Goal: Communication & Community: Share content

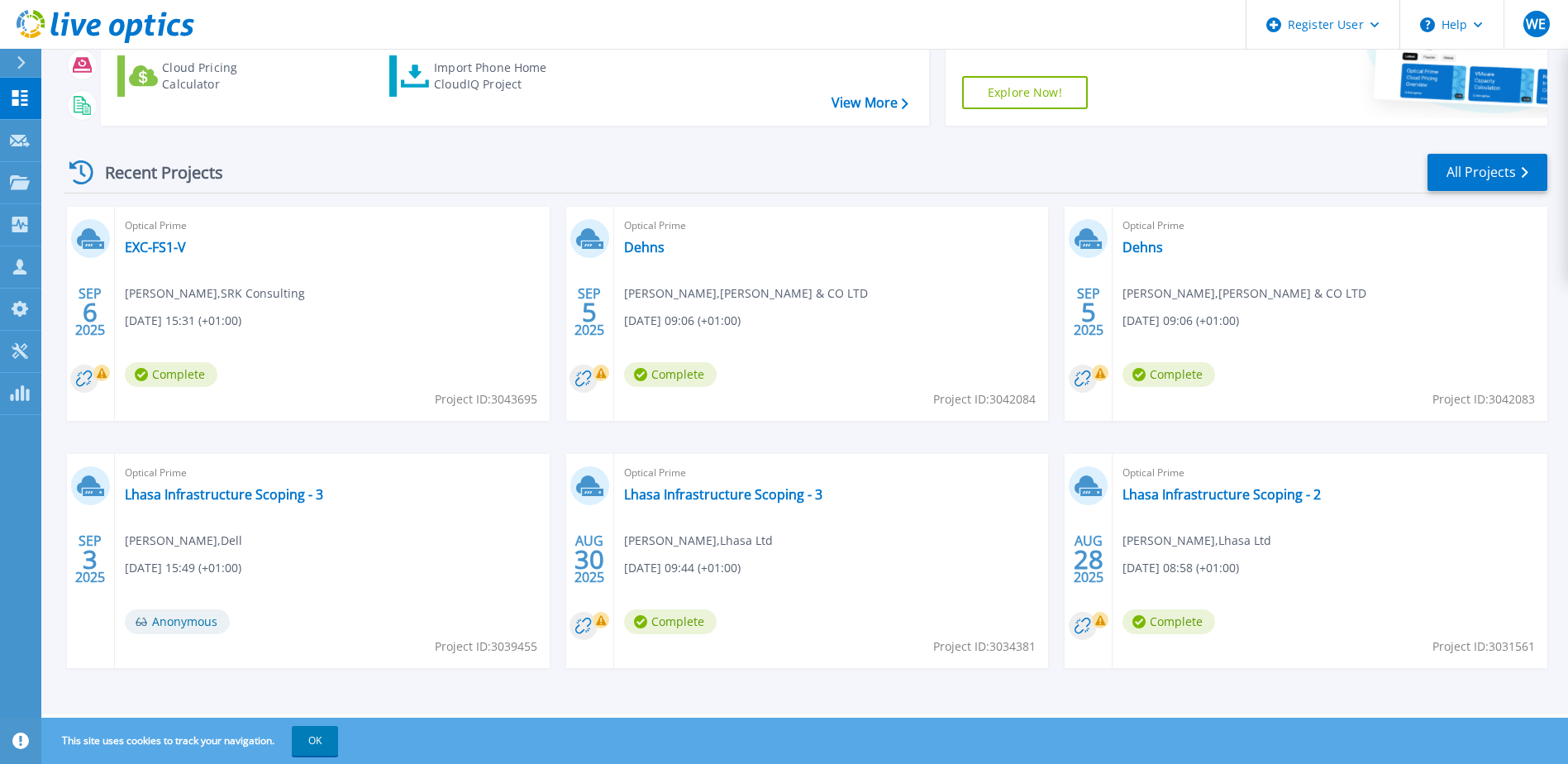
scroll to position [139, 0]
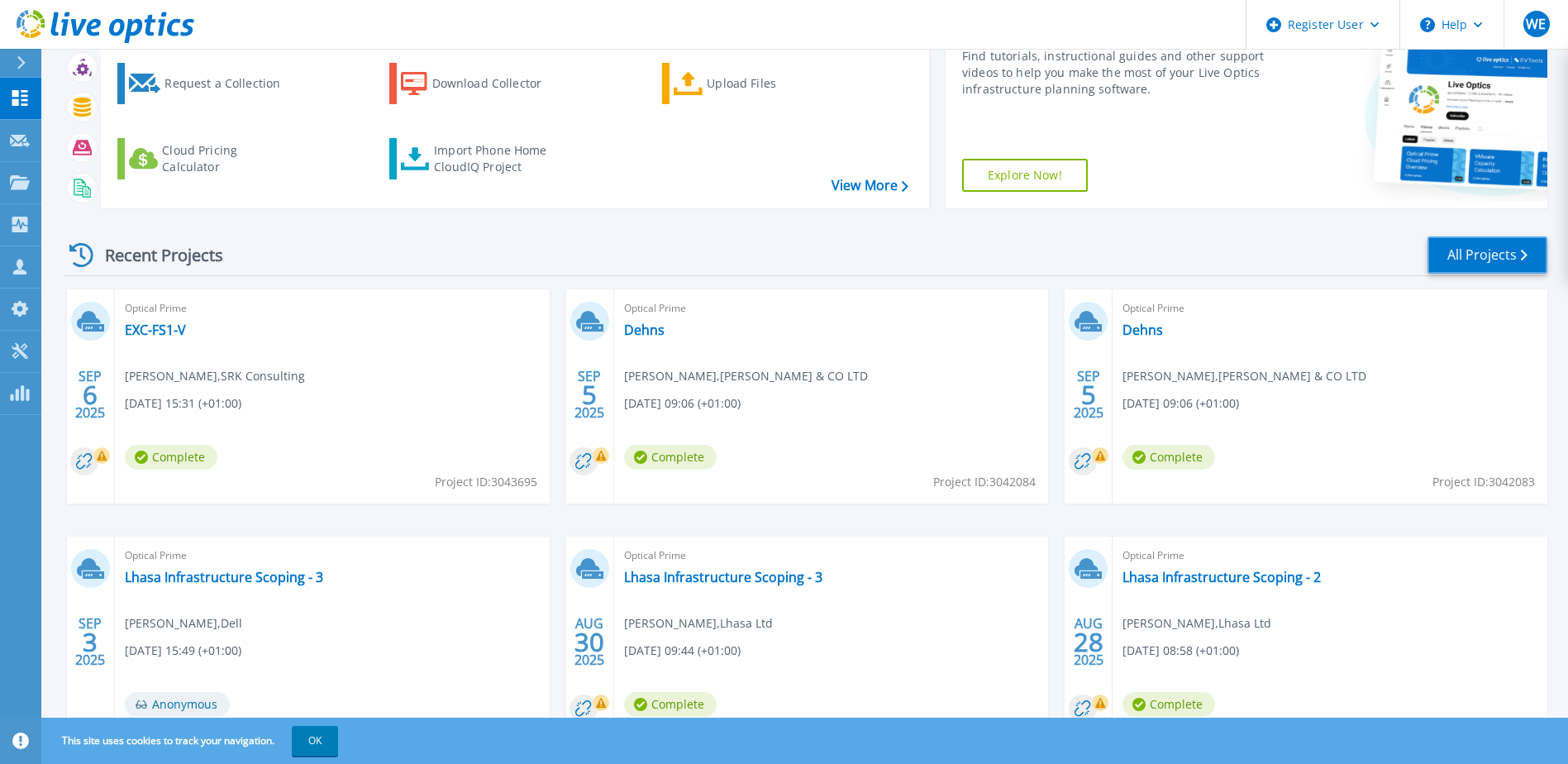
click at [1505, 262] on link "All Projects" at bounding box center [1487, 256] width 120 height 37
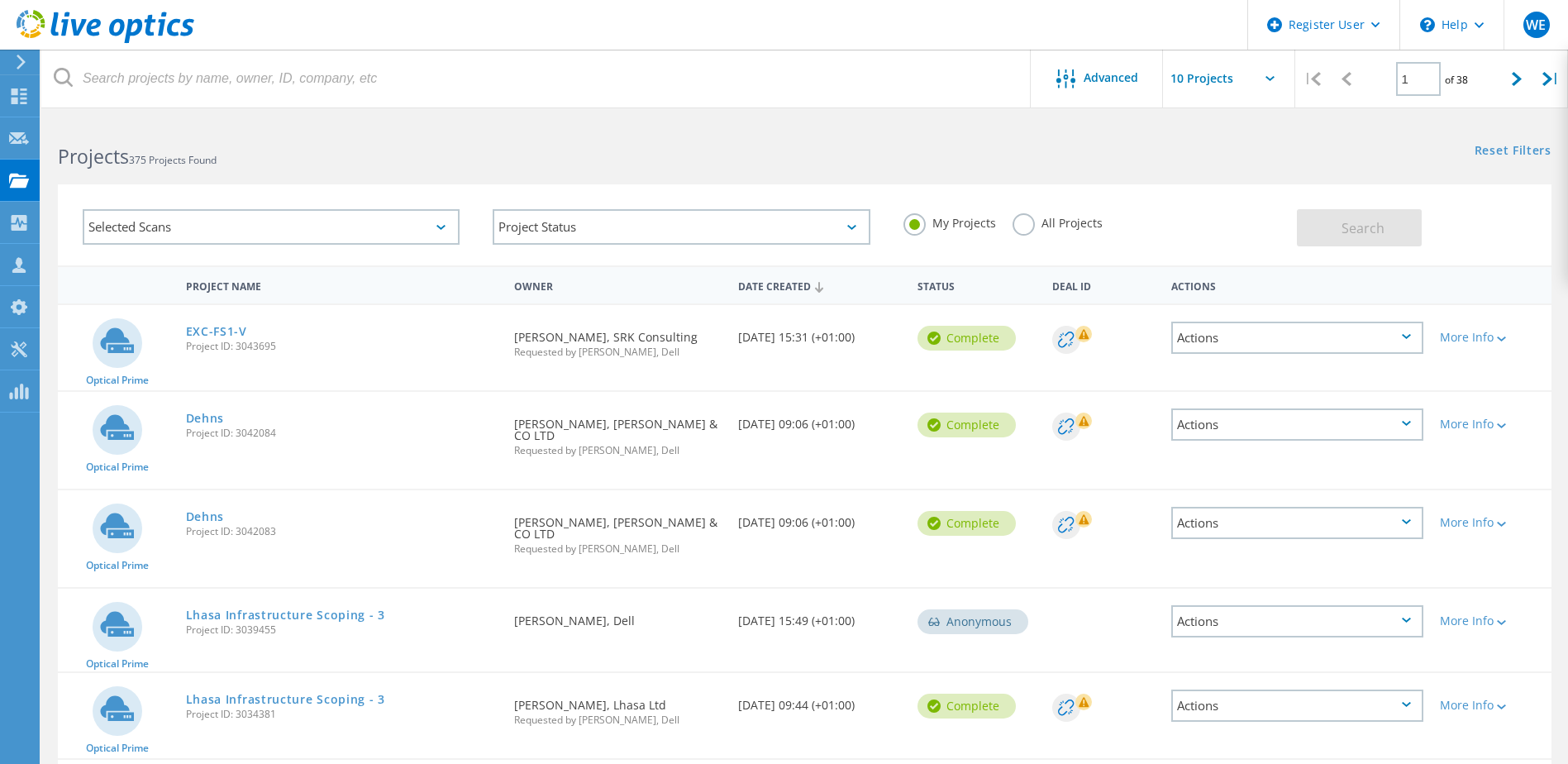
drag, startPoint x: 966, startPoint y: 304, endPoint x: 971, endPoint y: 315, distance: 12.1
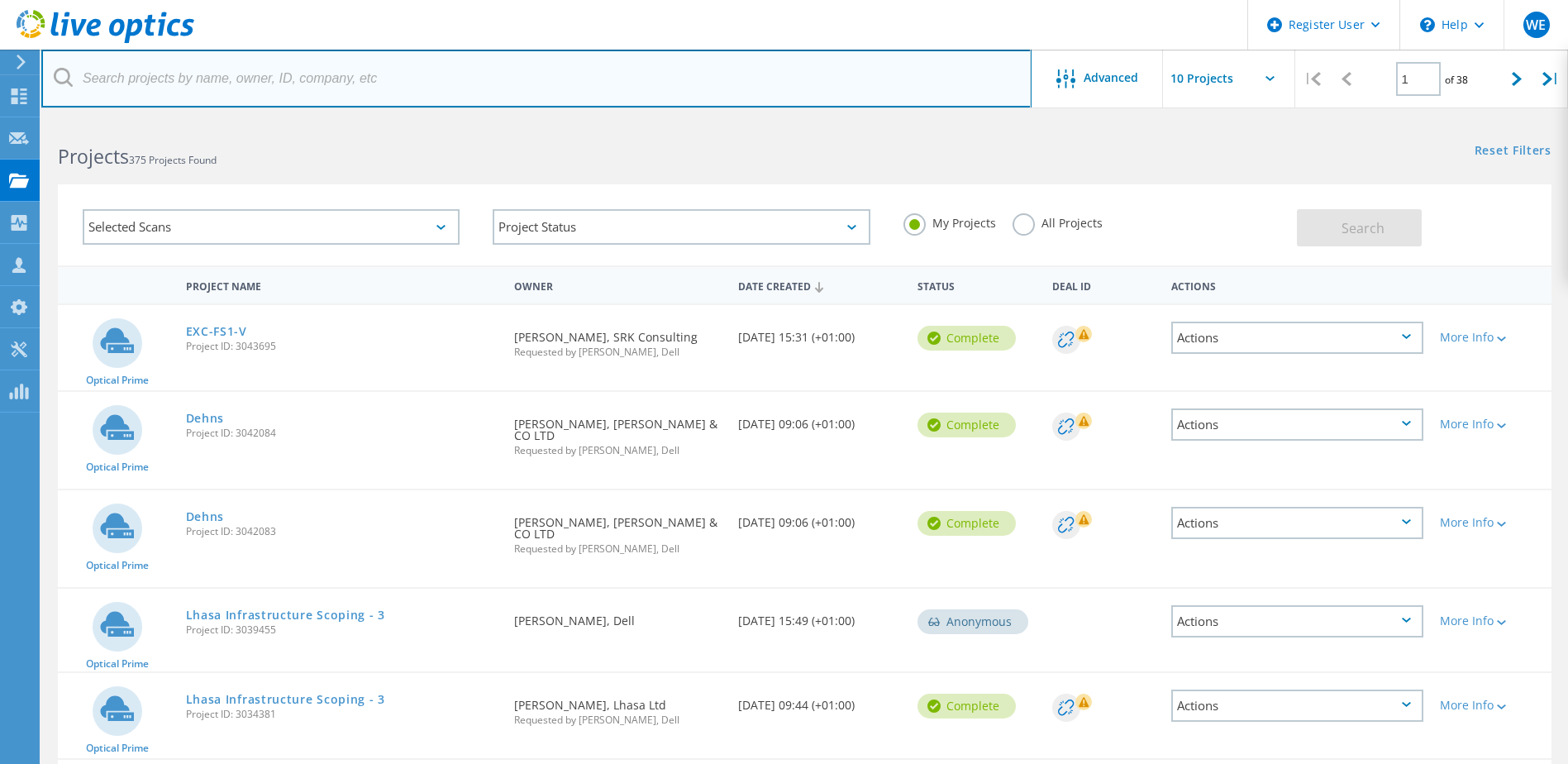
click at [292, 83] on input "text" at bounding box center [537, 78] width 990 height 58
paste input "[PERSON_NAME][EMAIL_ADDRESS][PERSON_NAME][DOMAIN_NAME]"
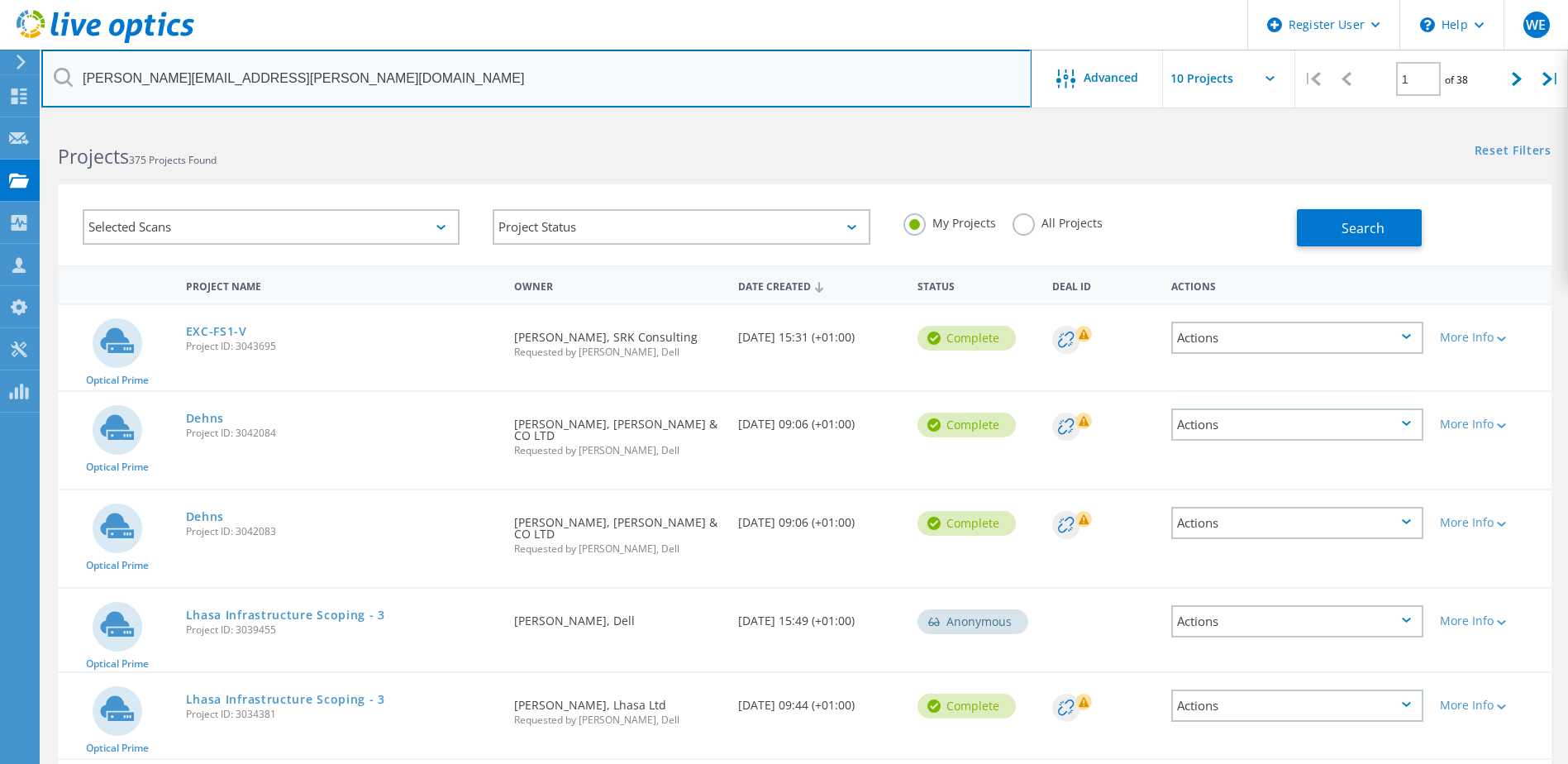
type input "[PERSON_NAME][EMAIL_ADDRESS][PERSON_NAME][DOMAIN_NAME]"
click at [289, 76] on input "[PERSON_NAME][EMAIL_ADDRESS][PERSON_NAME][DOMAIN_NAME]" at bounding box center [537, 78] width 990 height 58
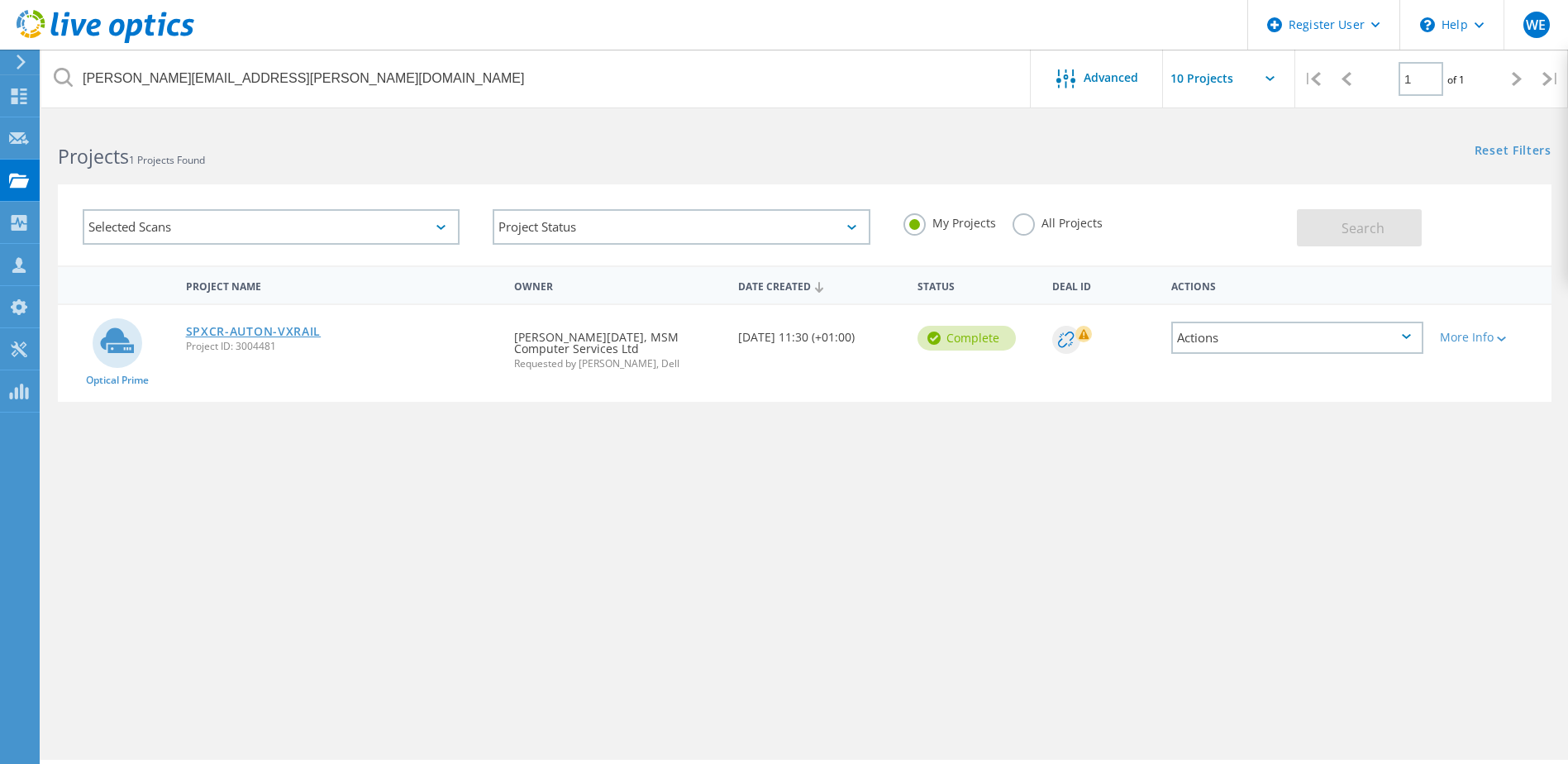
click at [269, 333] on link "SPXCR-AUTON-VXRAIL" at bounding box center [253, 331] width 135 height 12
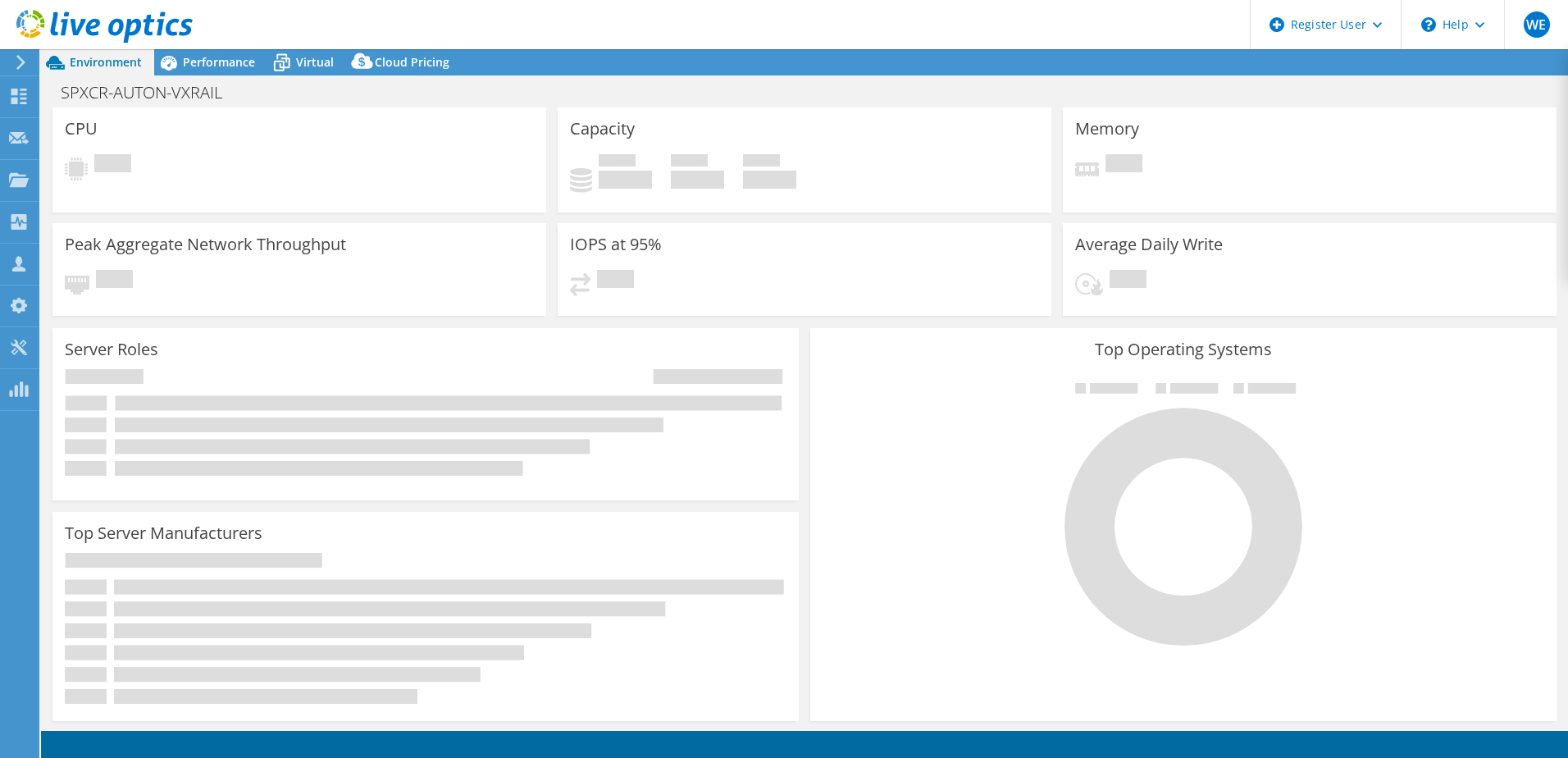
select select "EULondon"
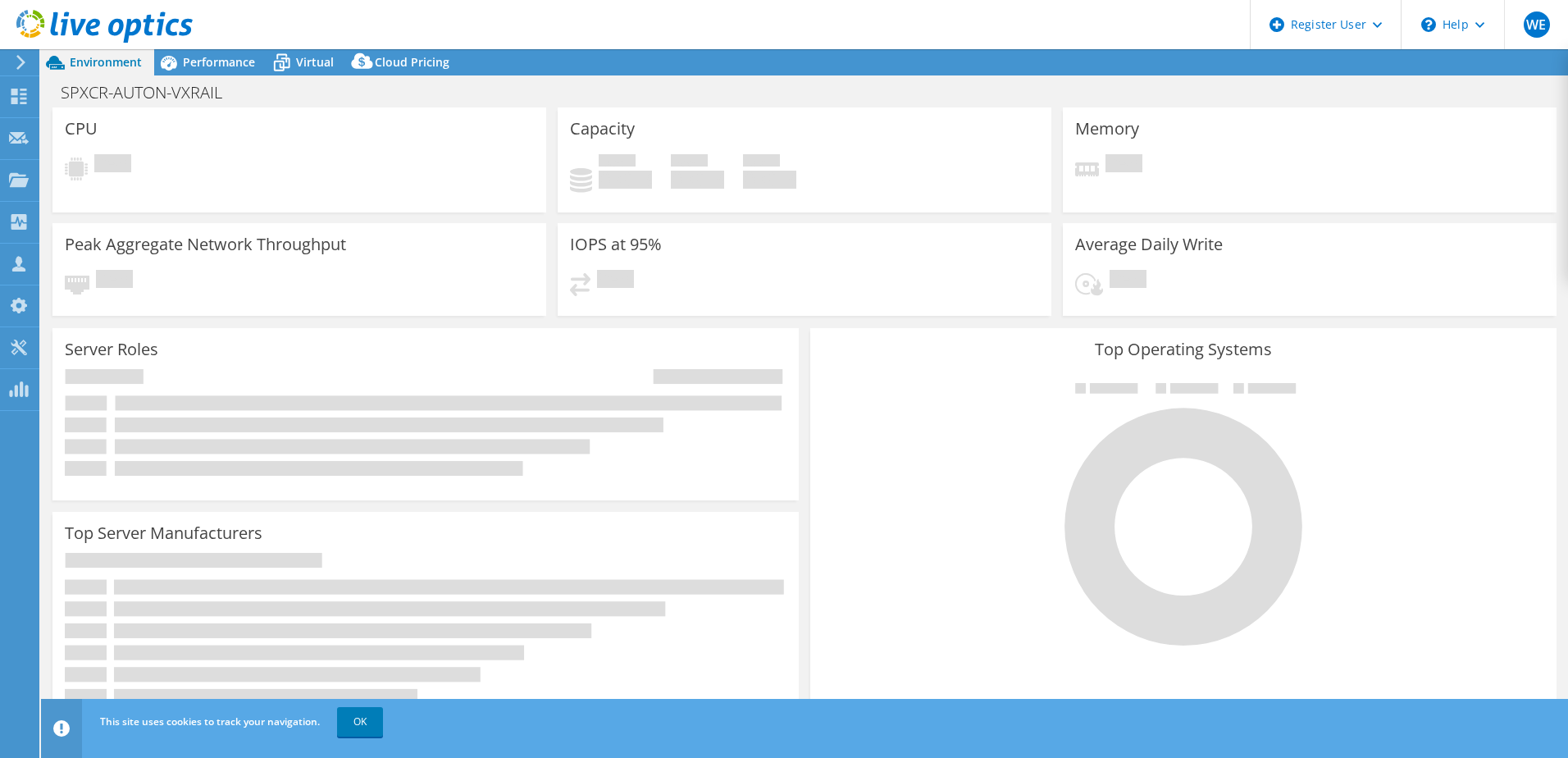
select select "EULondon"
select select "GBP"
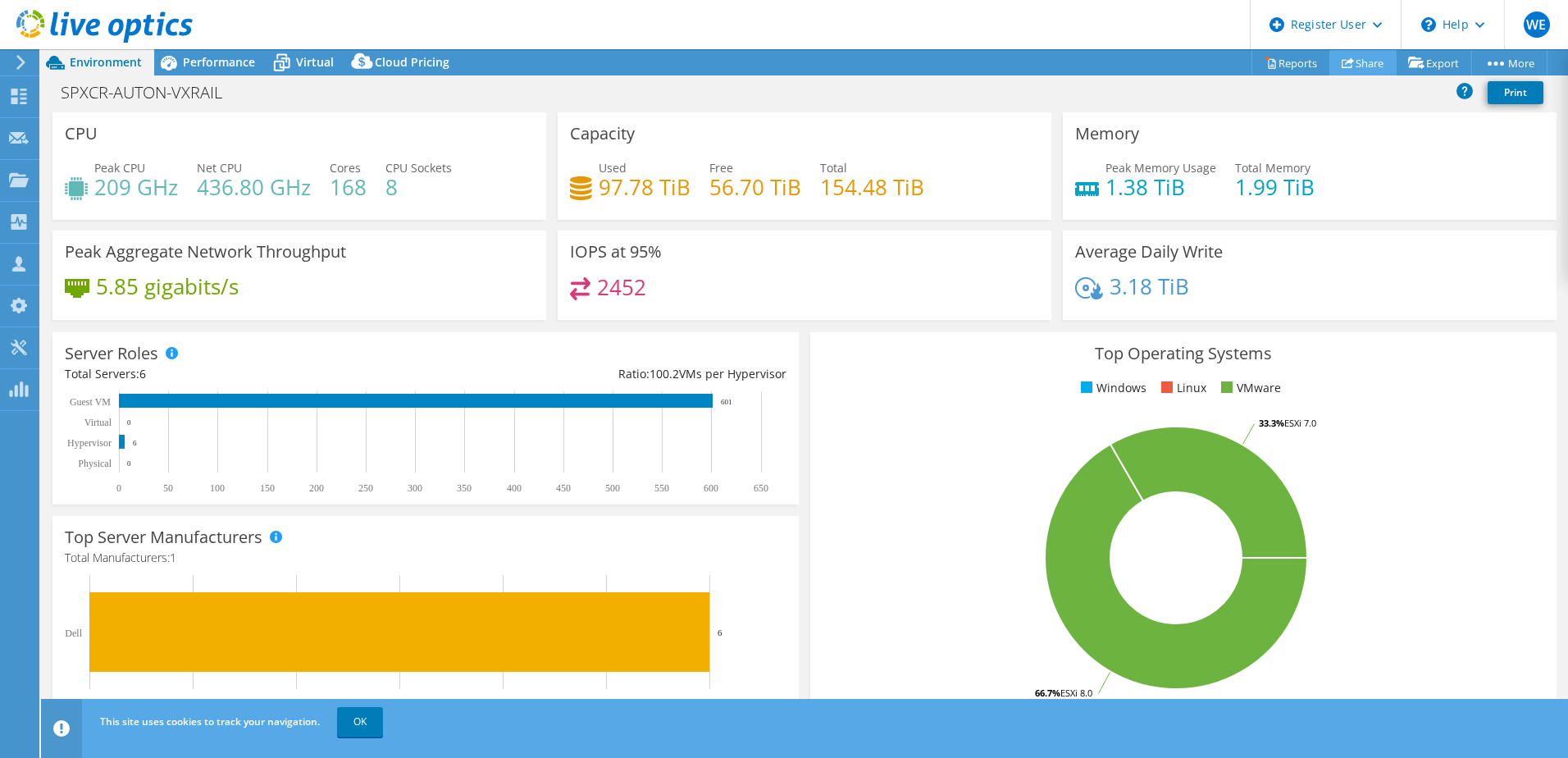
click at [1355, 60] on link "Share" at bounding box center [1363, 63] width 68 height 25
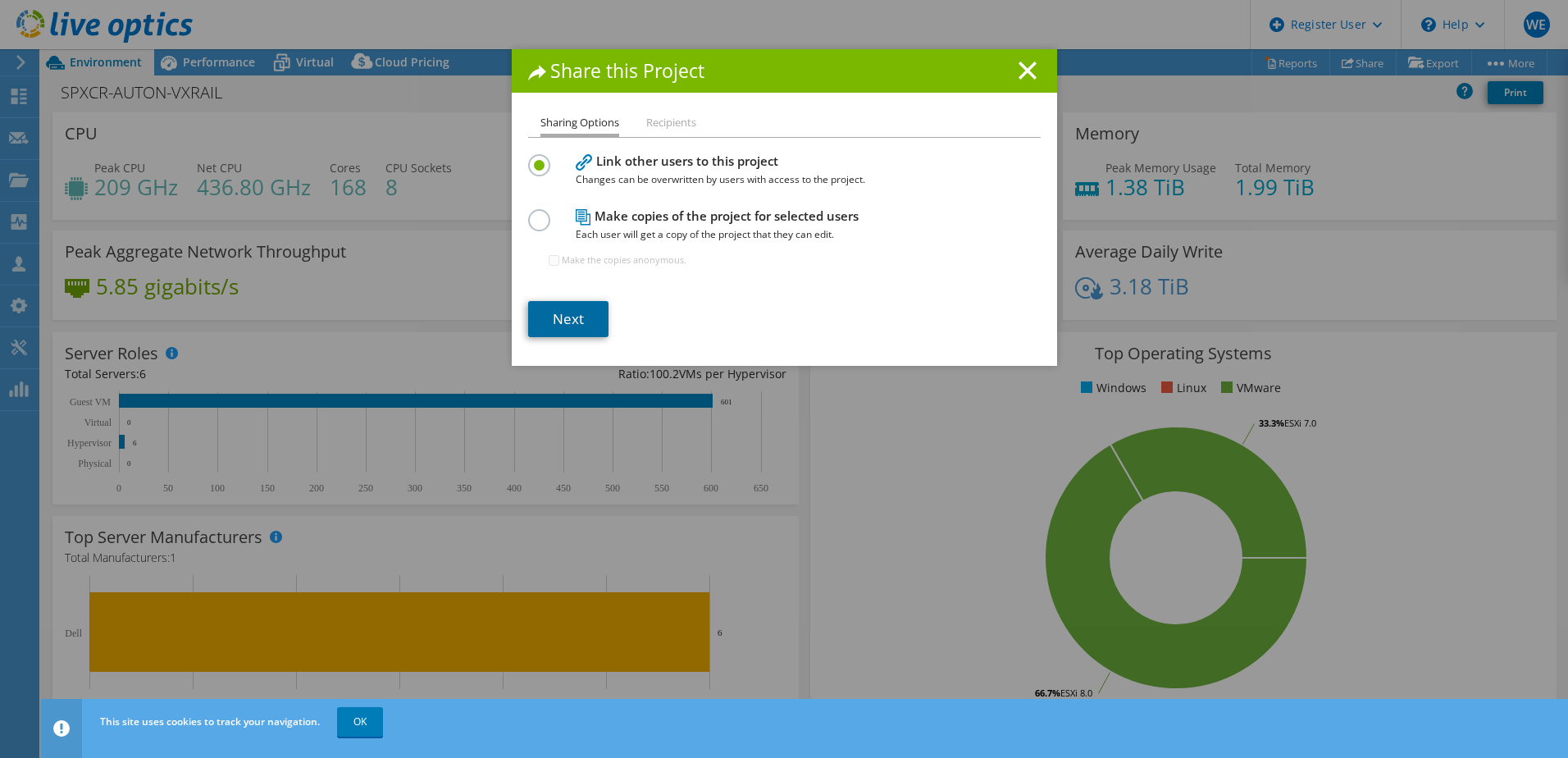
click at [590, 319] on link "Next" at bounding box center [568, 319] width 80 height 36
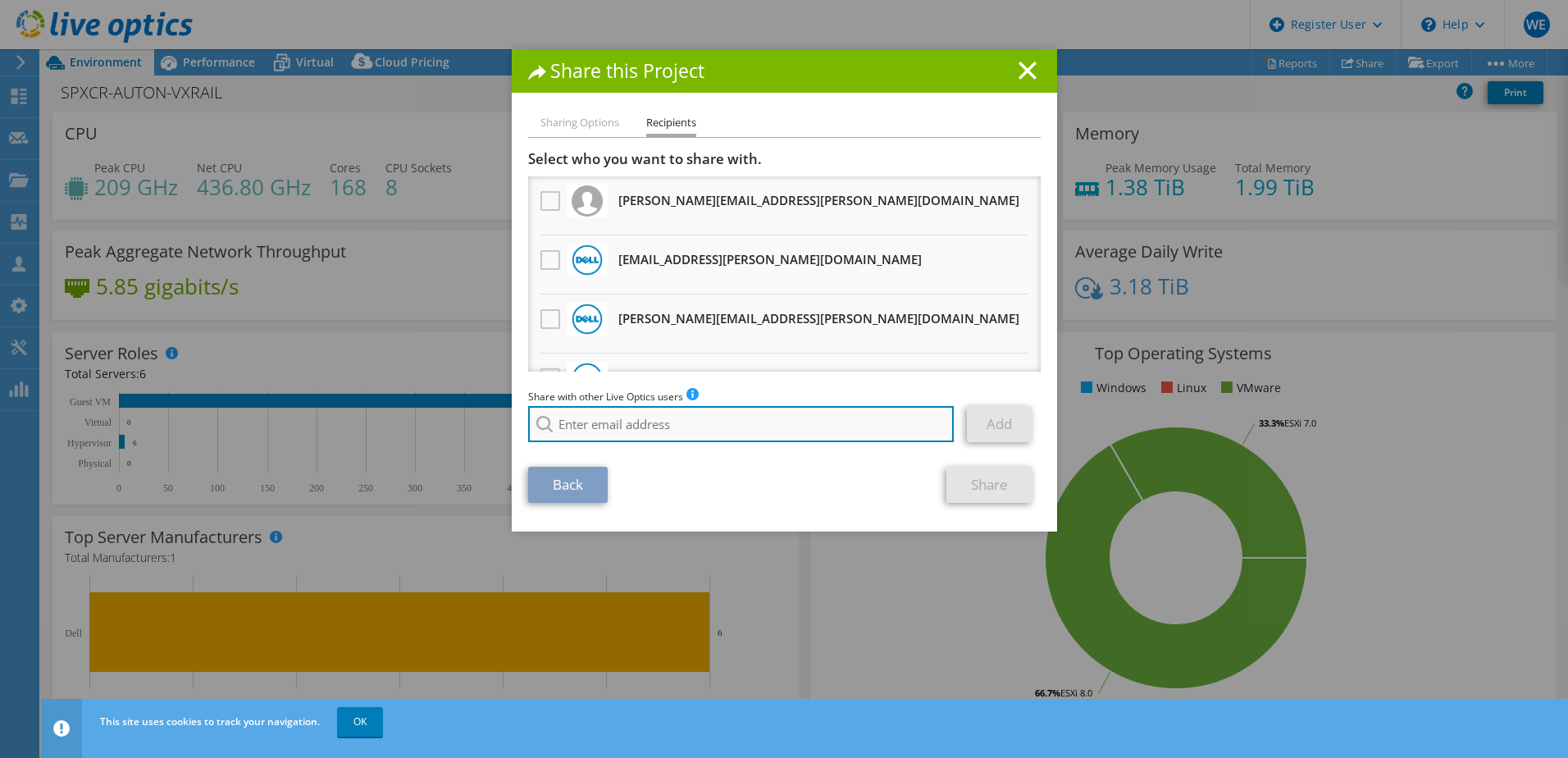
click at [656, 431] on input "search" at bounding box center [741, 423] width 427 height 36
drag, startPoint x: 574, startPoint y: 423, endPoint x: 596, endPoint y: 458, distance: 41.3
click at [574, 424] on input "joe_caffrey" at bounding box center [741, 423] width 427 height 36
click at [664, 425] on input "joe.caffrey" at bounding box center [741, 423] width 427 height 36
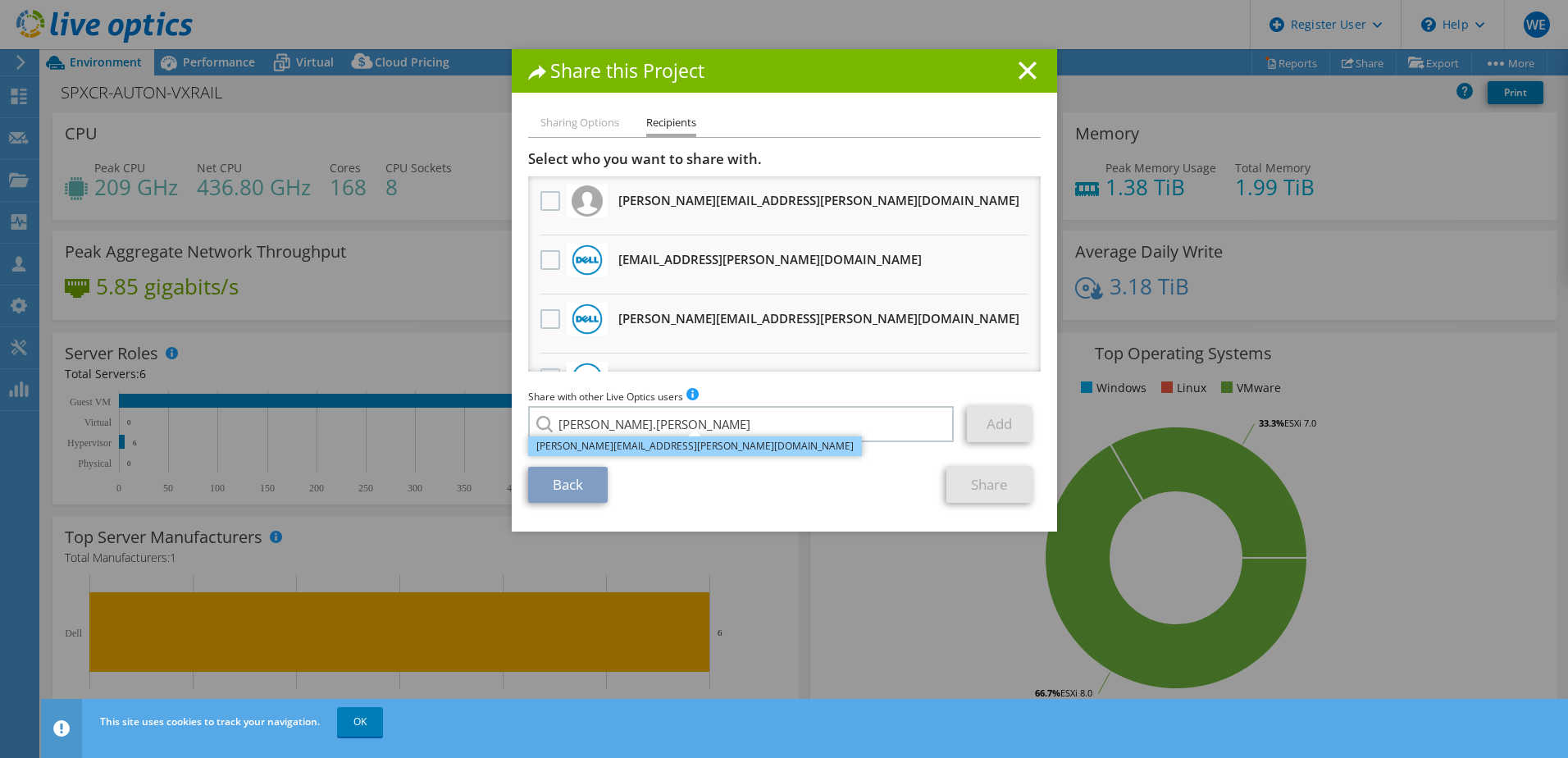
click at [615, 448] on li "Joe.Caffrey@dell.com" at bounding box center [695, 445] width 334 height 19
type input "Joe.Caffrey@dell.com"
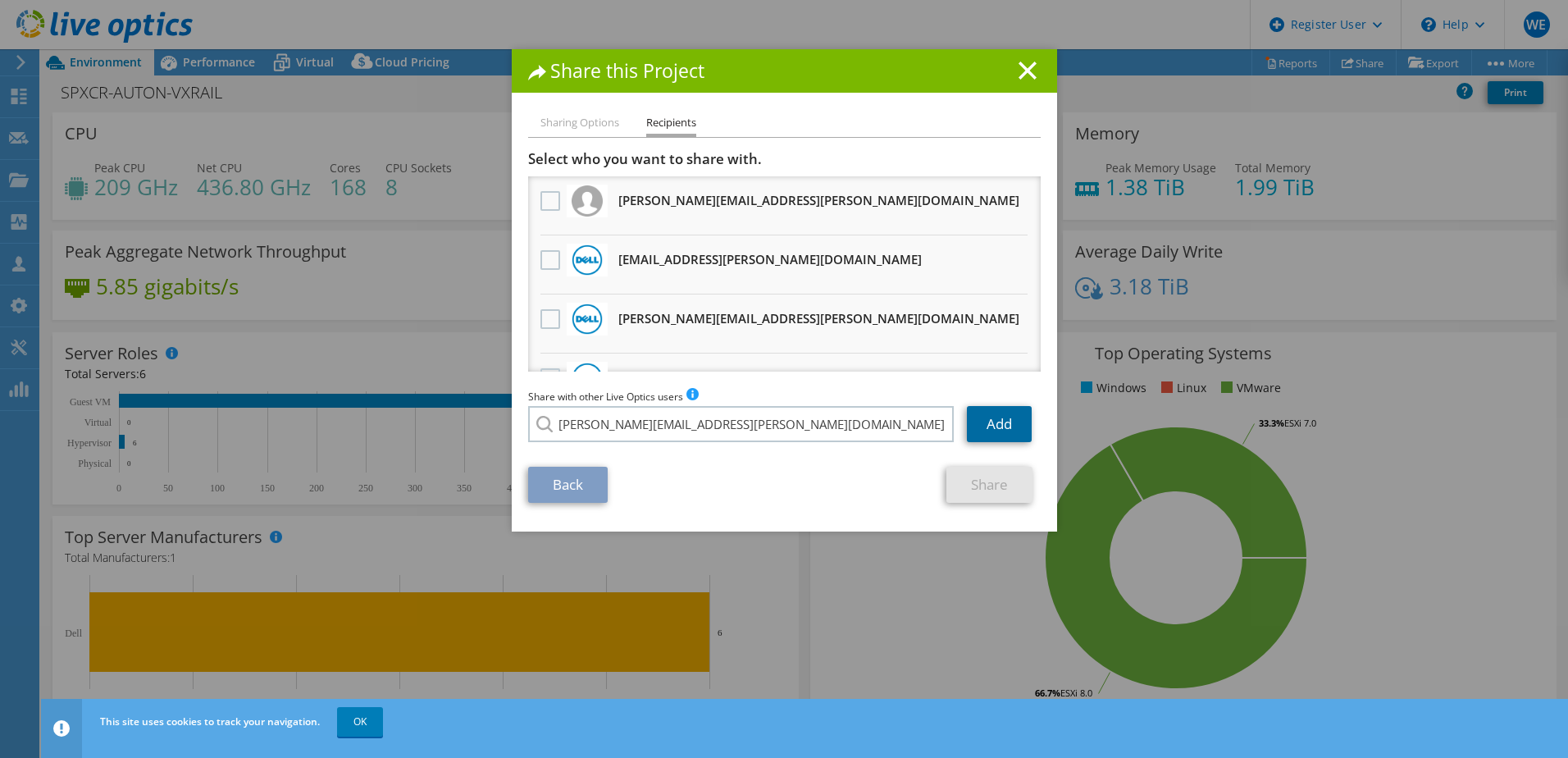
click at [987, 424] on link "Add" at bounding box center [999, 423] width 65 height 36
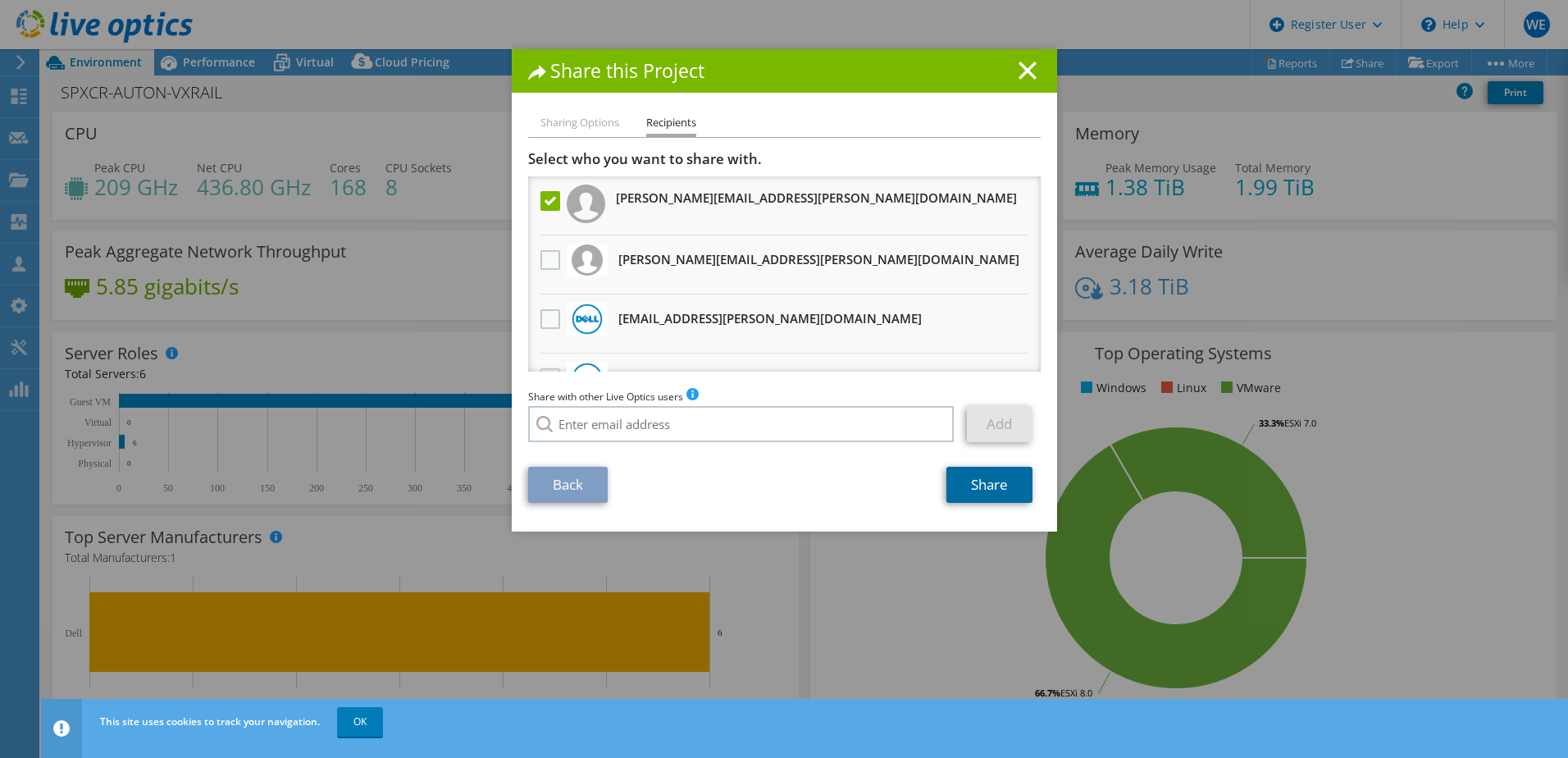
click at [964, 481] on link "Share" at bounding box center [990, 484] width 86 height 36
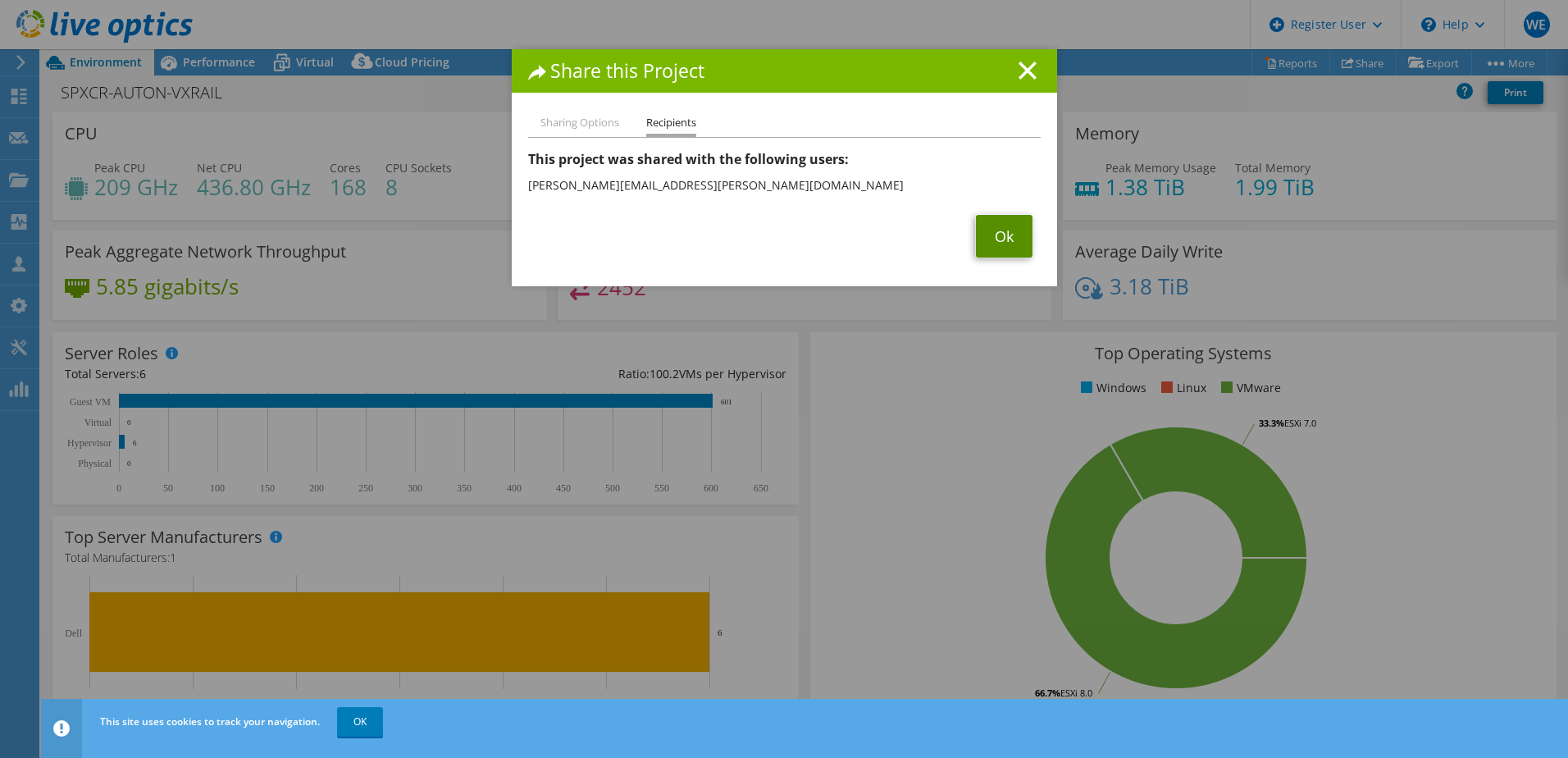
click at [1005, 243] on link "Ok" at bounding box center [1004, 236] width 57 height 42
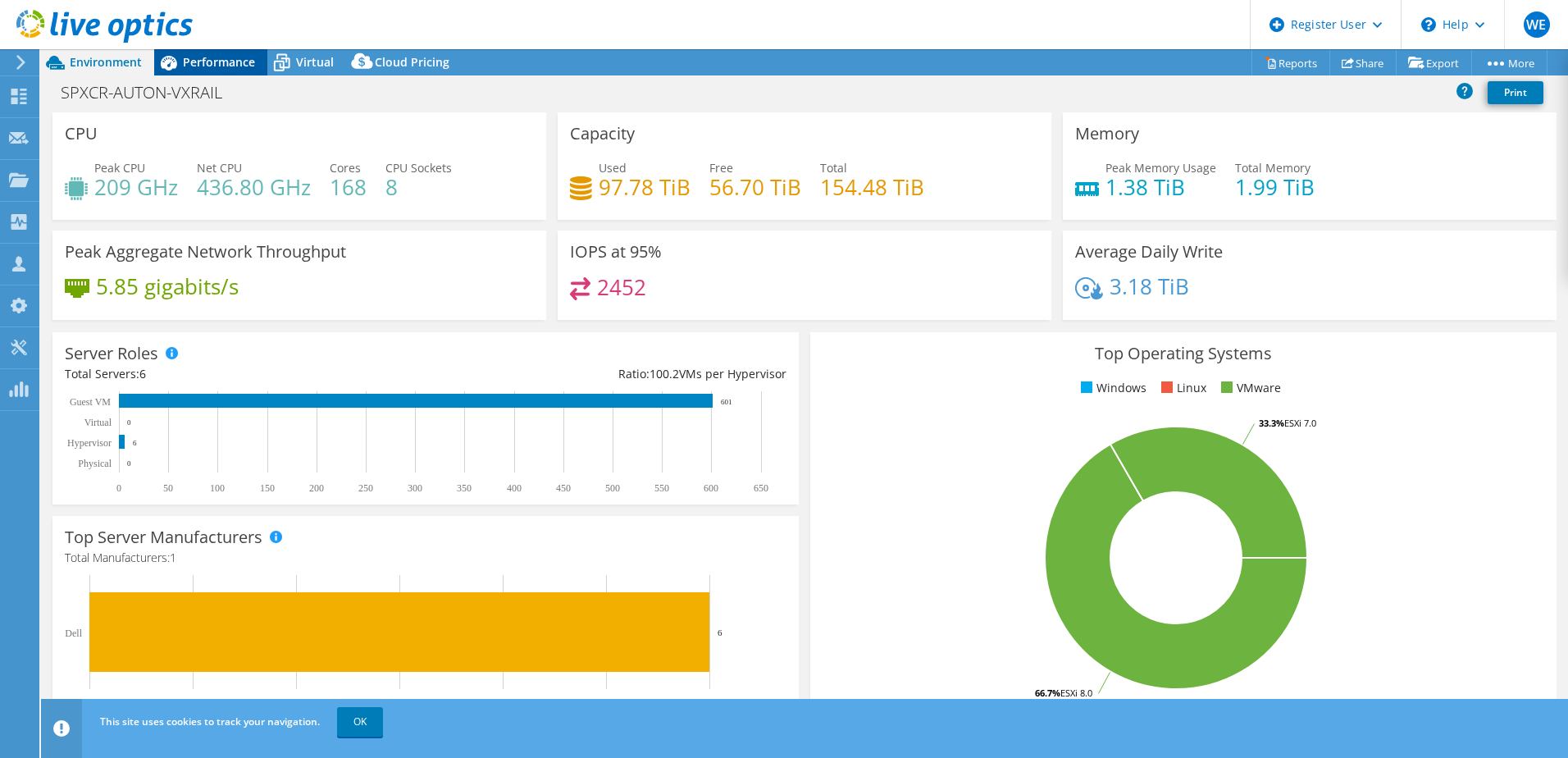
click at [209, 65] on span "Performance" at bounding box center [218, 62] width 72 height 15
